Goal: Transaction & Acquisition: Book appointment/travel/reservation

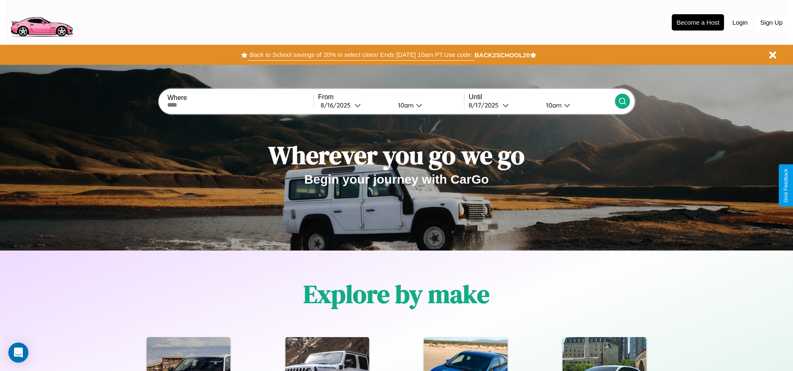
click at [361, 55] on button "Back to School savings of 20% in select cities! Ends [DATE] 10am PT. Use code:" at bounding box center [360, 55] width 227 height 12
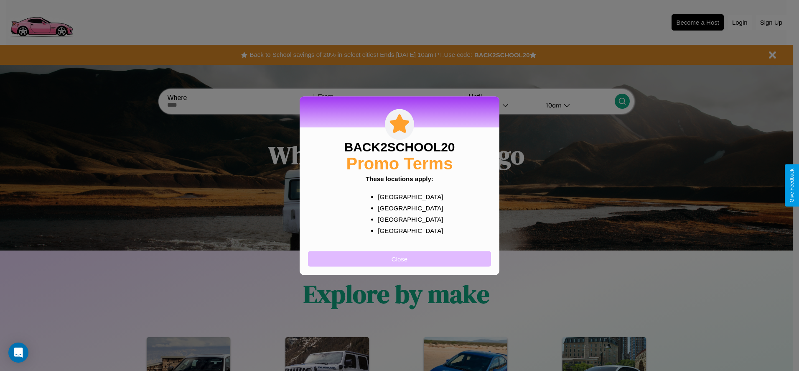
click at [400, 258] on button "Close" at bounding box center [399, 258] width 183 height 15
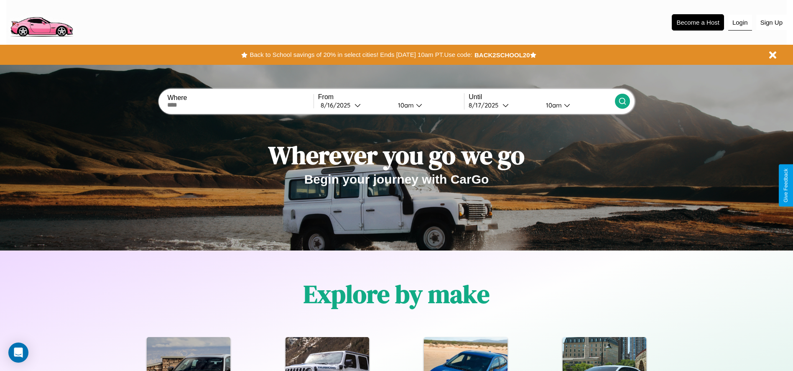
click at [740, 22] on button "Login" at bounding box center [740, 23] width 24 height 16
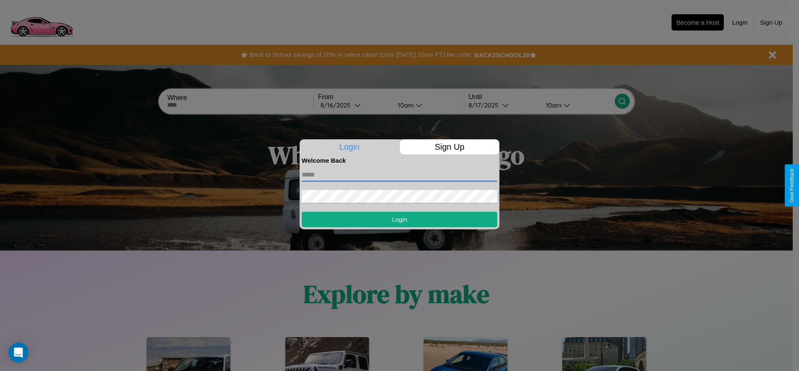
click at [400, 174] on input "text" at bounding box center [400, 174] width 196 height 13
type input "**********"
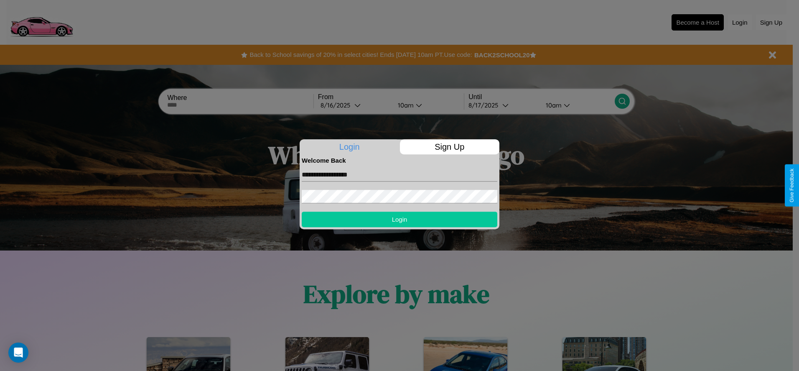
click at [400, 219] on button "Login" at bounding box center [400, 219] width 196 height 15
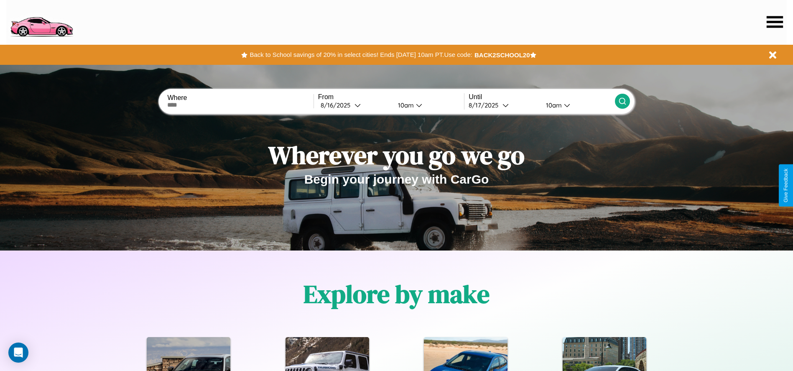
click at [240, 105] on input "text" at bounding box center [240, 105] width 146 height 7
type input "*********"
click at [355, 105] on div "[DATE]" at bounding box center [338, 105] width 34 height 8
select select "*"
select select "****"
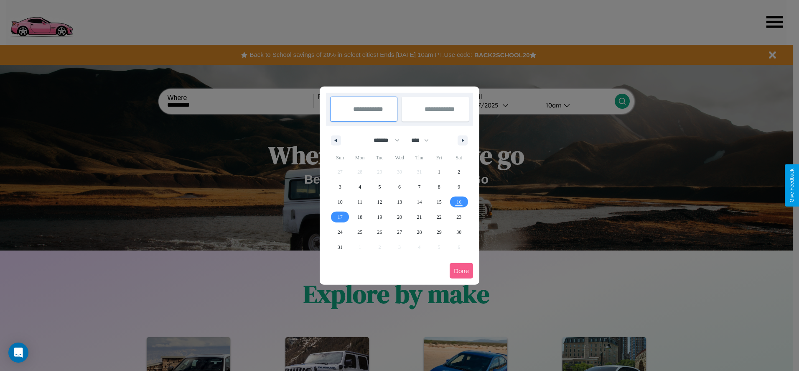
drag, startPoint x: 383, startPoint y: 140, endPoint x: 400, endPoint y: 168, distance: 32.3
click at [383, 140] on select "******* ******** ***** ***** *** **** **** ****** ********* ******* ******** **…" at bounding box center [385, 140] width 36 height 14
select select "*"
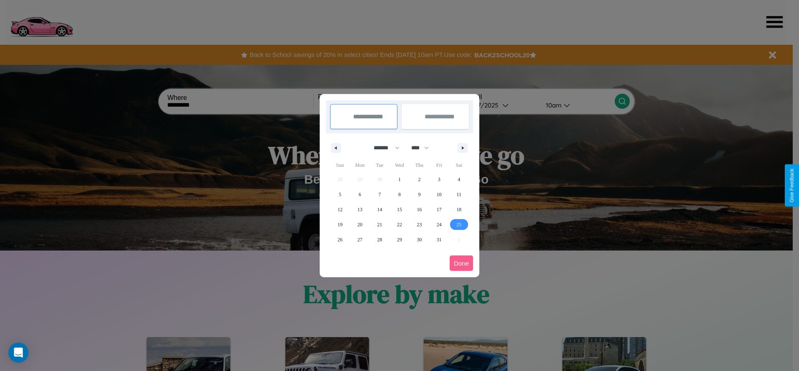
click at [459, 224] on span "25" at bounding box center [459, 224] width 5 height 15
type input "**********"
click at [360, 239] on span "27" at bounding box center [359, 239] width 5 height 15
type input "**********"
click at [462, 263] on button "Done" at bounding box center [461, 262] width 23 height 15
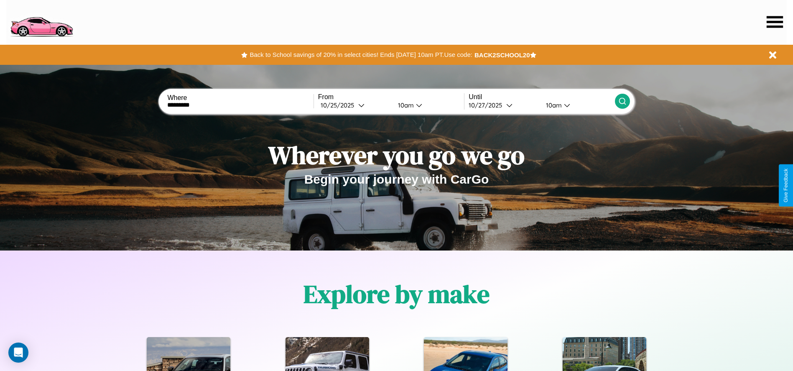
click at [622, 101] on icon at bounding box center [622, 101] width 8 height 8
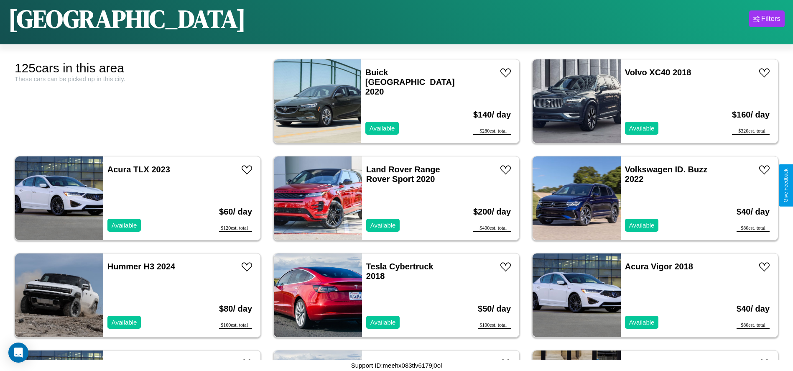
scroll to position [2033, 0]
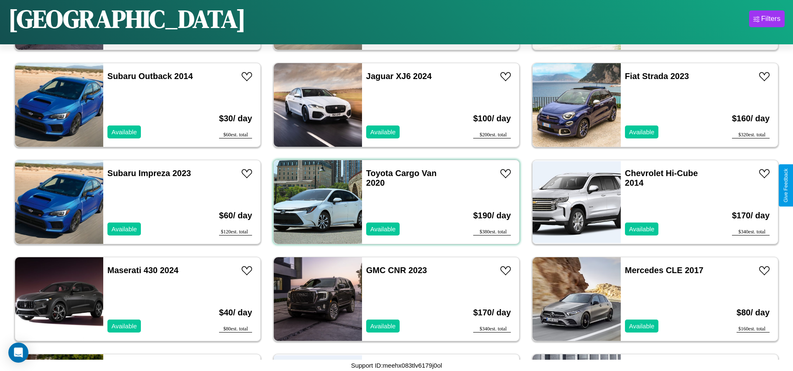
click at [393, 202] on div "Toyota Cargo Van 2020 Available" at bounding box center [410, 202] width 97 height 84
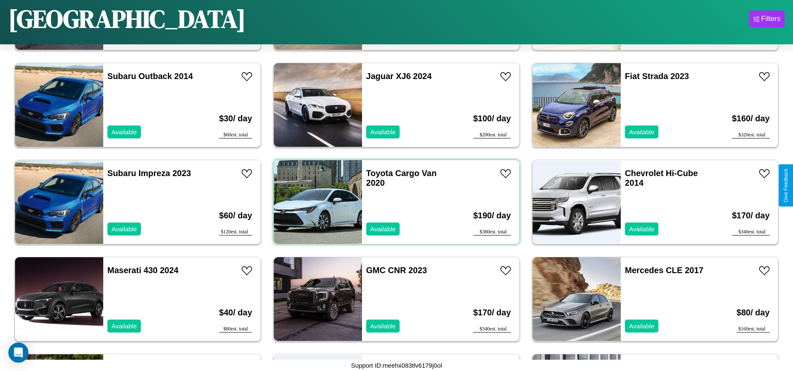
click at [393, 202] on div "Toyota Cargo Van 2020 Available" at bounding box center [410, 202] width 97 height 84
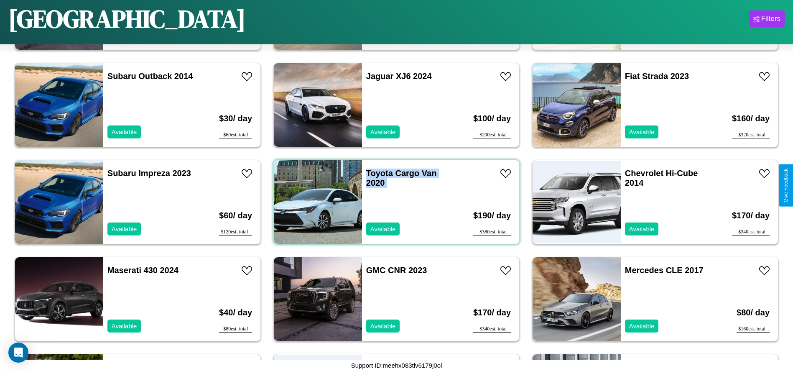
click at [393, 202] on div "Toyota Cargo Van 2020 Available" at bounding box center [410, 202] width 97 height 84
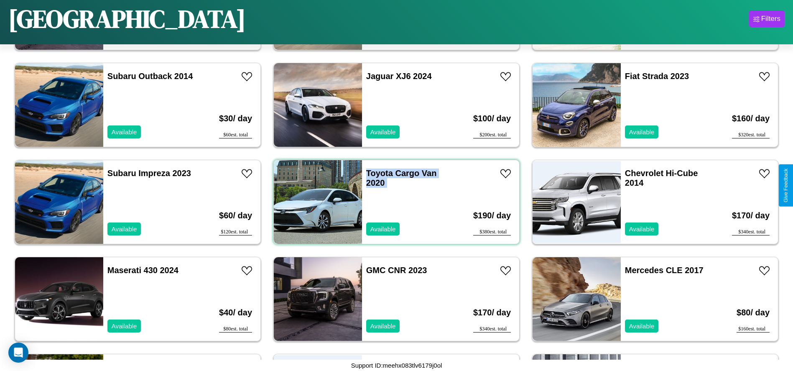
click at [393, 202] on div "Toyota Cargo Van 2020 Available" at bounding box center [410, 202] width 97 height 84
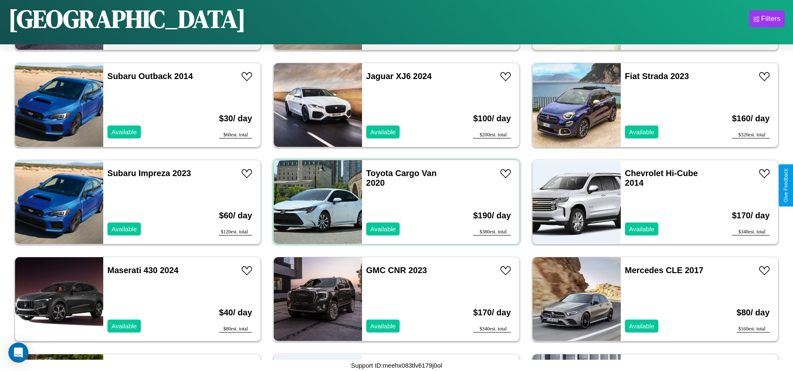
click at [393, 202] on div "Toyota Cargo Van 2020 Available" at bounding box center [410, 202] width 97 height 84
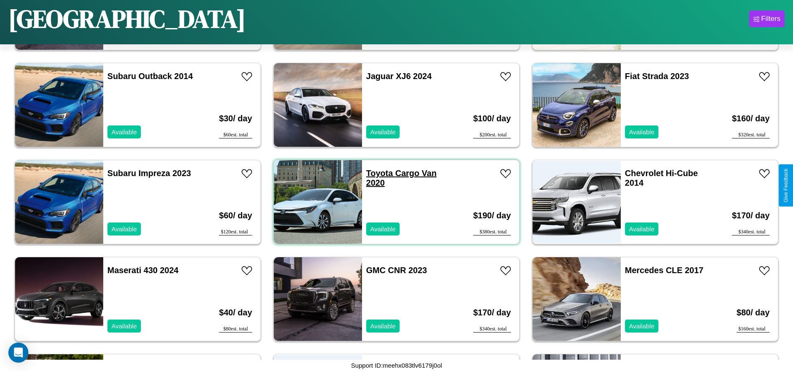
click at [376, 173] on link "Toyota Cargo Van 2020" at bounding box center [401, 177] width 71 height 19
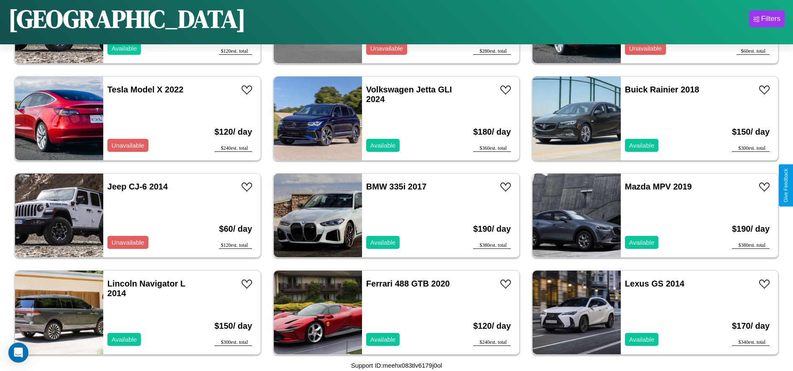
scroll to position [2809, 0]
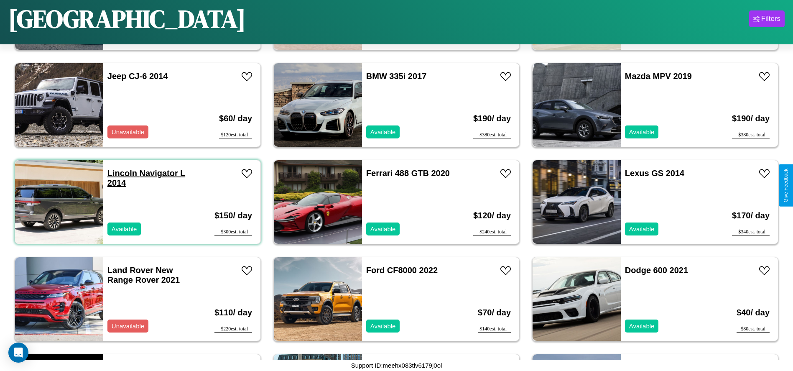
click at [121, 173] on link "Lincoln Navigator L 2014" at bounding box center [146, 177] width 78 height 19
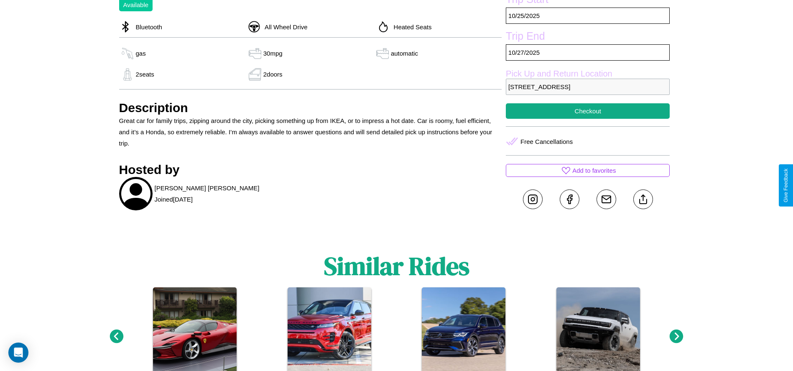
scroll to position [330, 0]
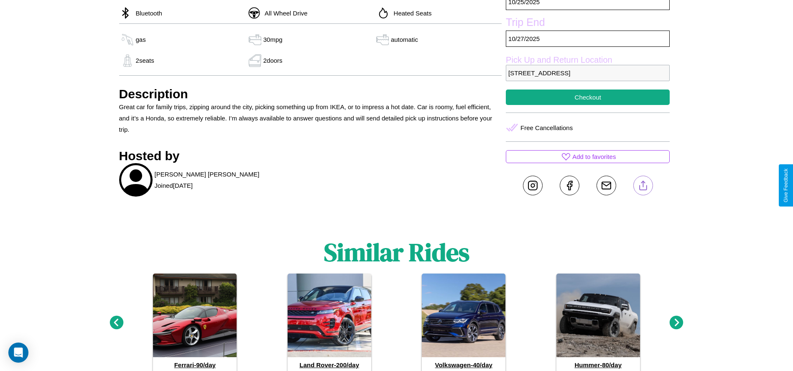
click at [643, 185] on line at bounding box center [643, 184] width 0 height 6
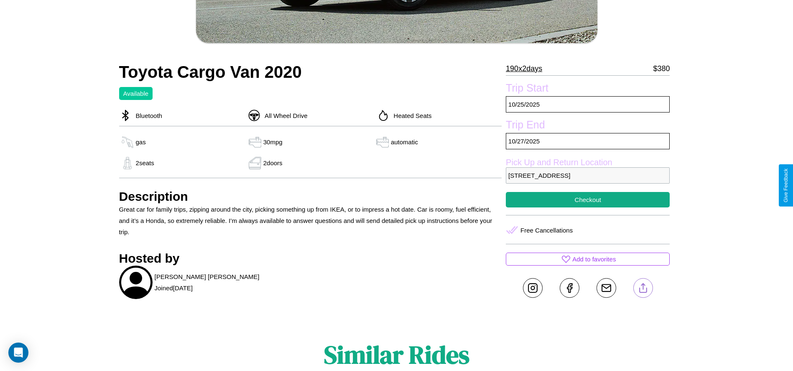
scroll to position [217, 0]
